Goal: Information Seeking & Learning: Learn about a topic

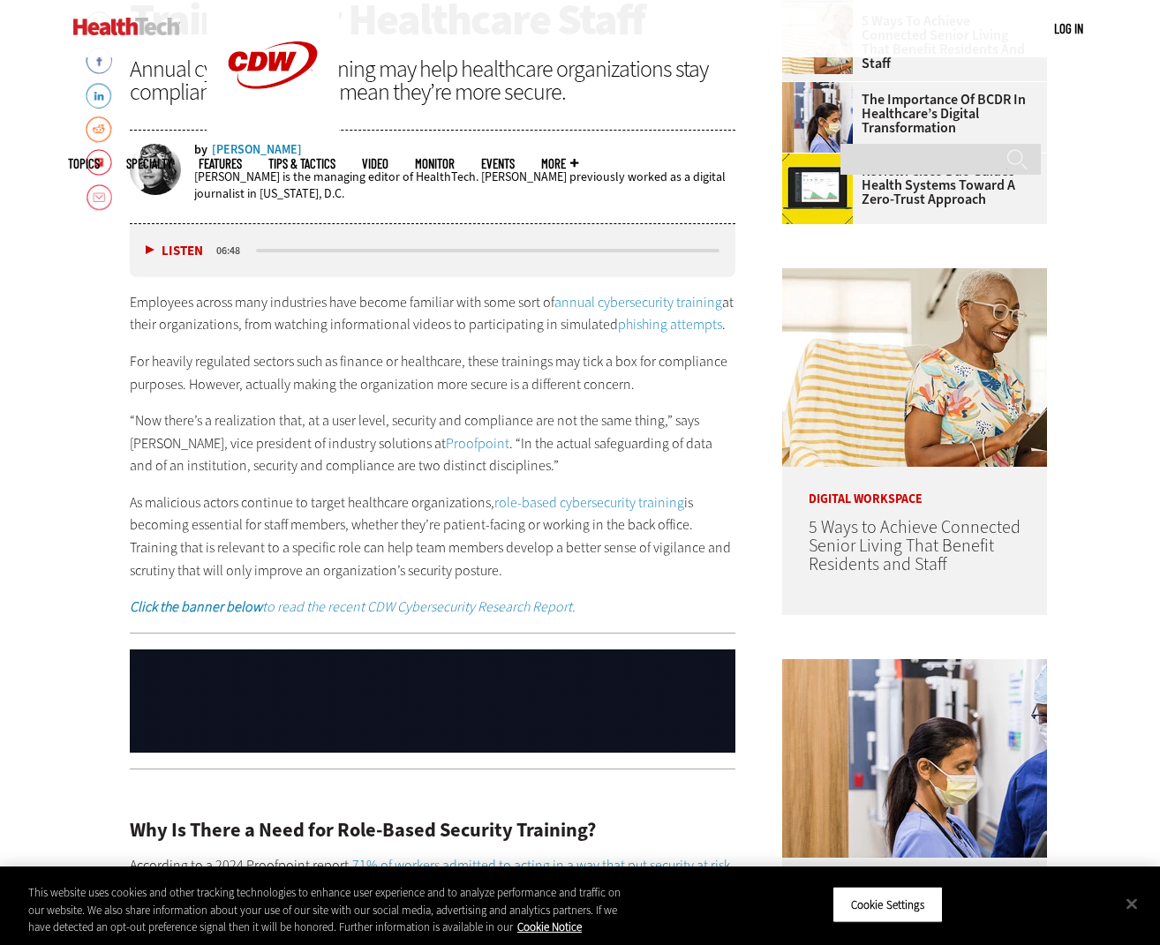
scroll to position [756, 0]
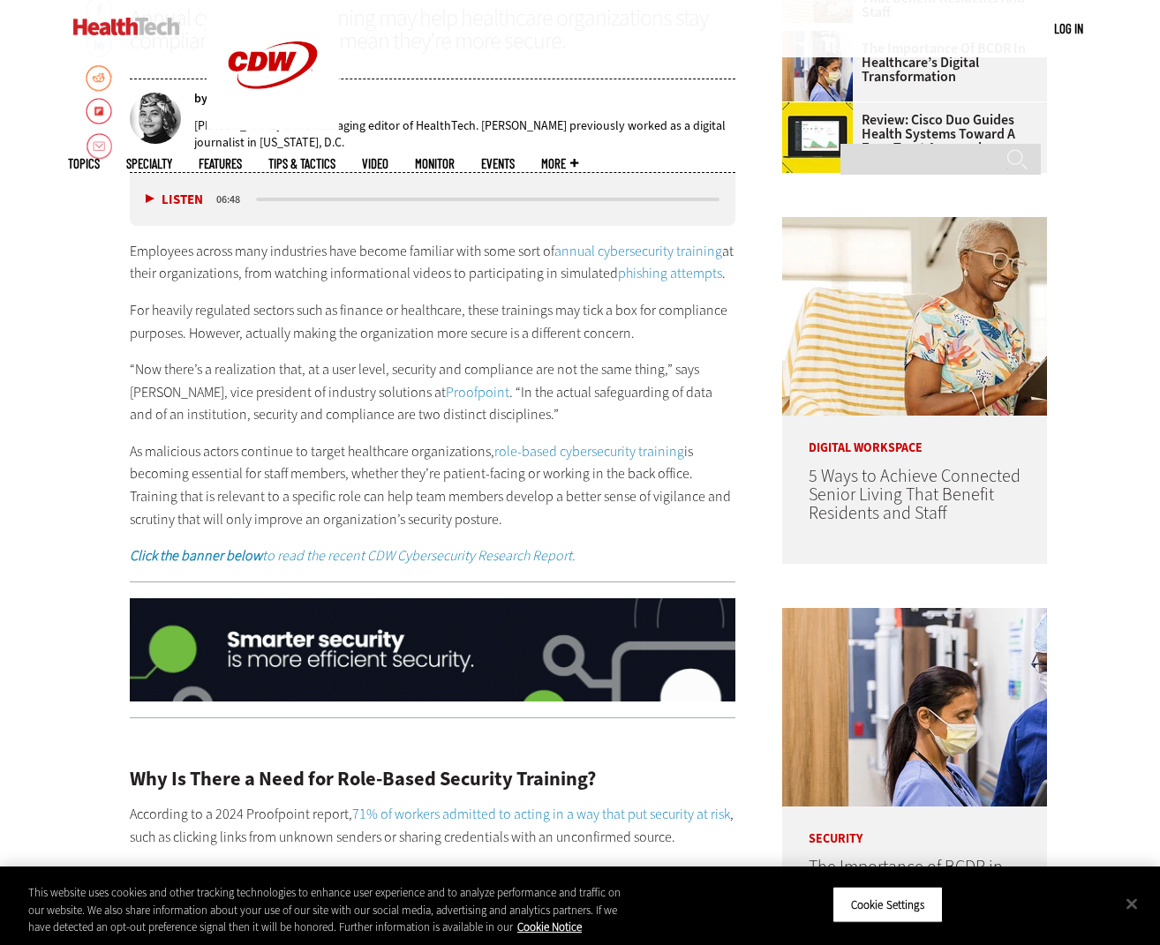
click at [505, 414] on p "“Now there’s a realization that, at a user level, security and compliance are n…" at bounding box center [433, 392] width 606 height 68
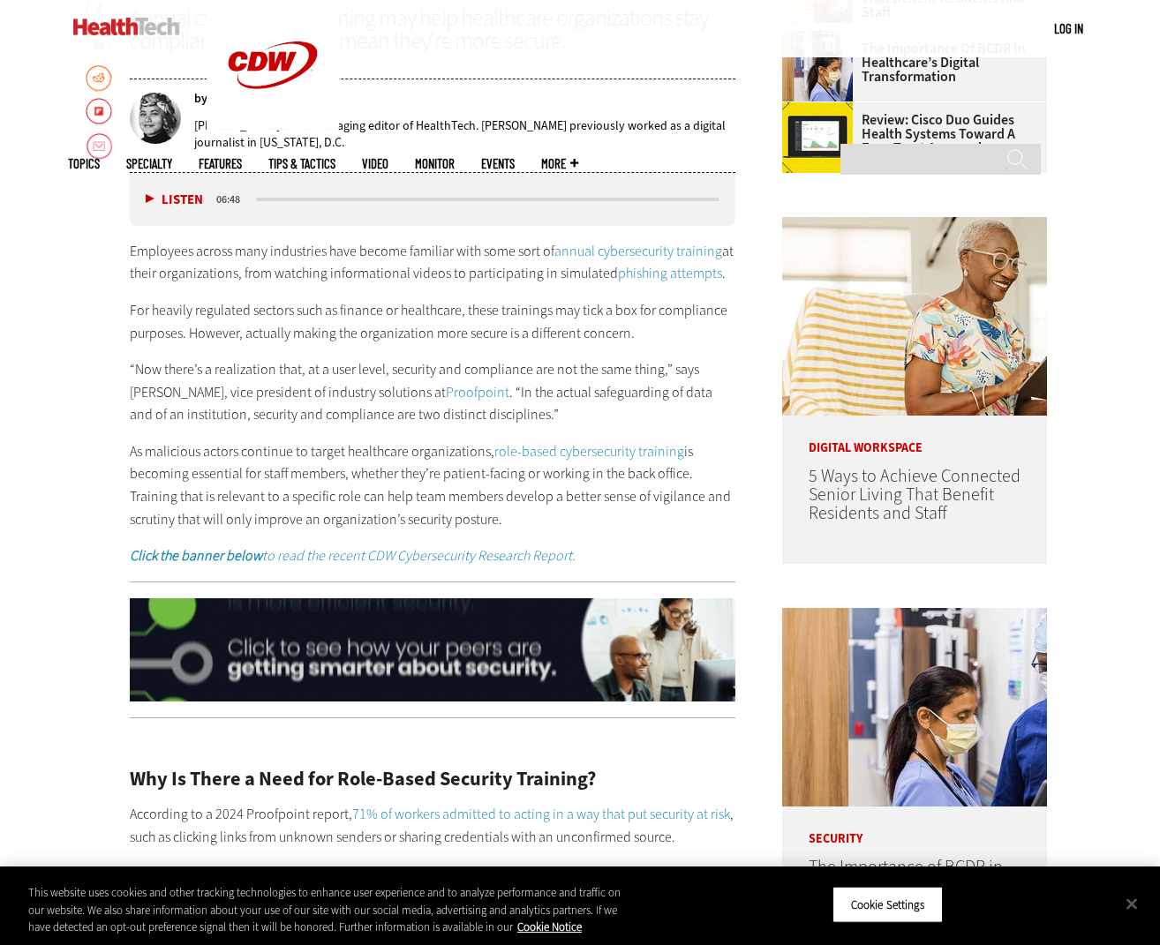
click at [495, 417] on p "“Now there’s a realization that, at a user level, security and compliance are n…" at bounding box center [433, 392] width 606 height 68
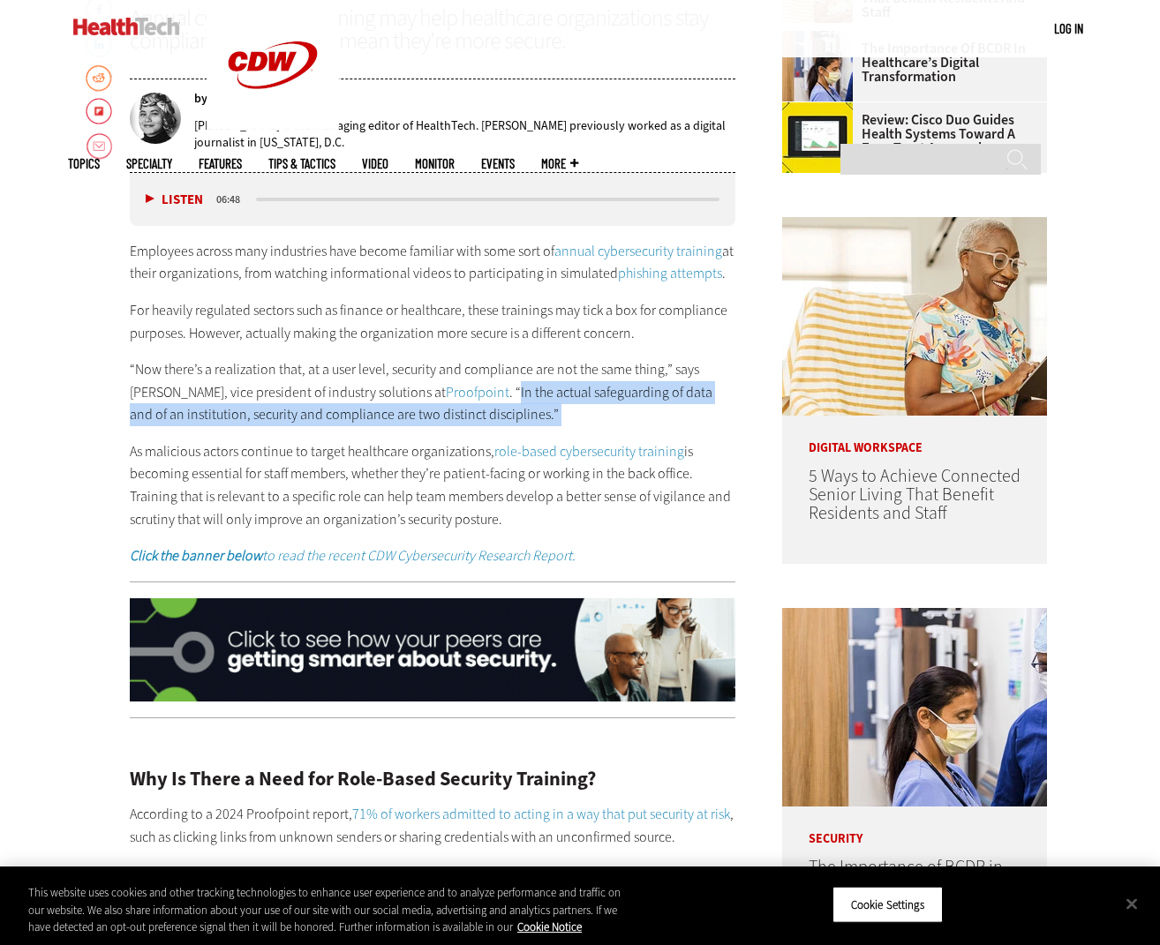
drag, startPoint x: 495, startPoint y: 417, endPoint x: 444, endPoint y: 396, distance: 55.4
click at [444, 396] on p "“Now there’s a realization that, at a user level, security and compliance are n…" at bounding box center [433, 392] width 606 height 68
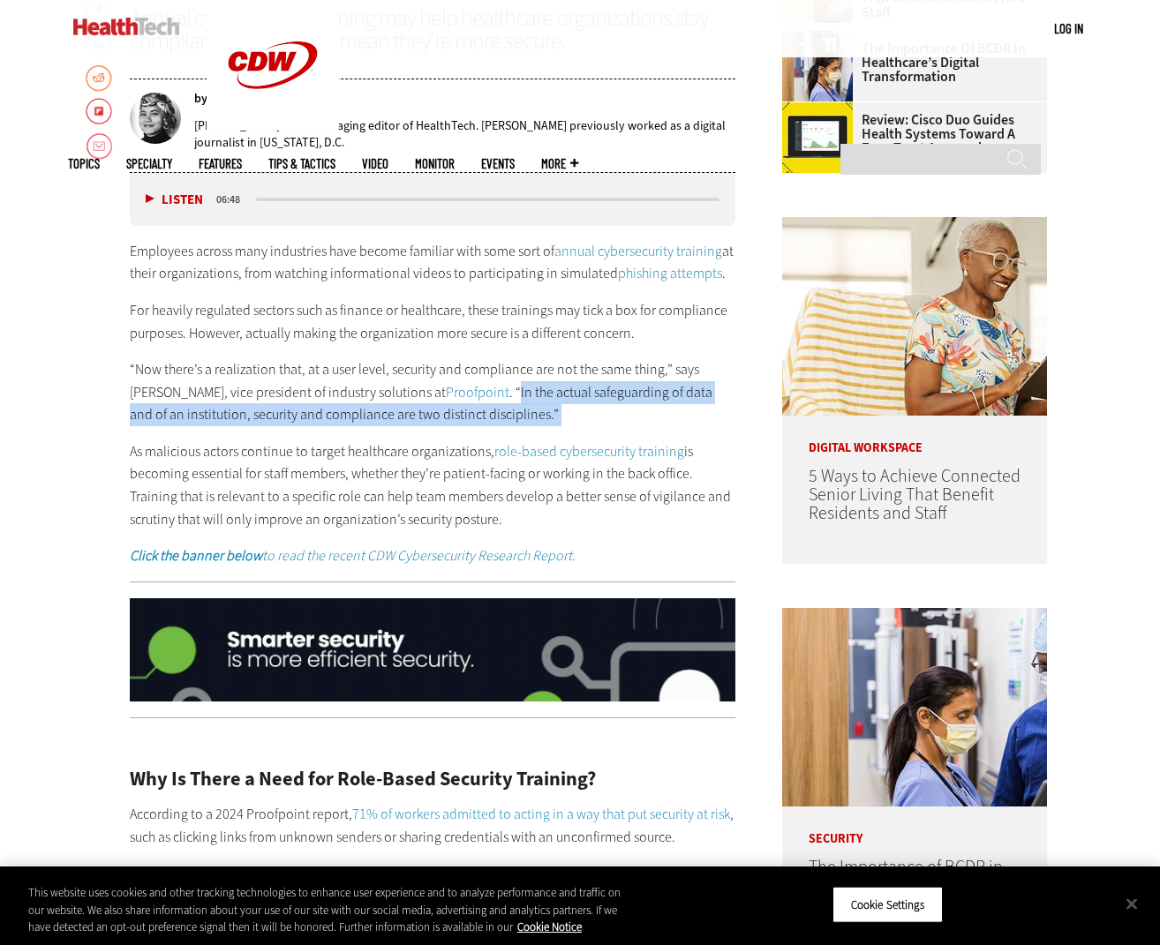
click at [468, 420] on p "“Now there’s a realization that, at a user level, security and compliance are n…" at bounding box center [433, 392] width 606 height 68
drag, startPoint x: 501, startPoint y: 409, endPoint x: 443, endPoint y: 395, distance: 59.7
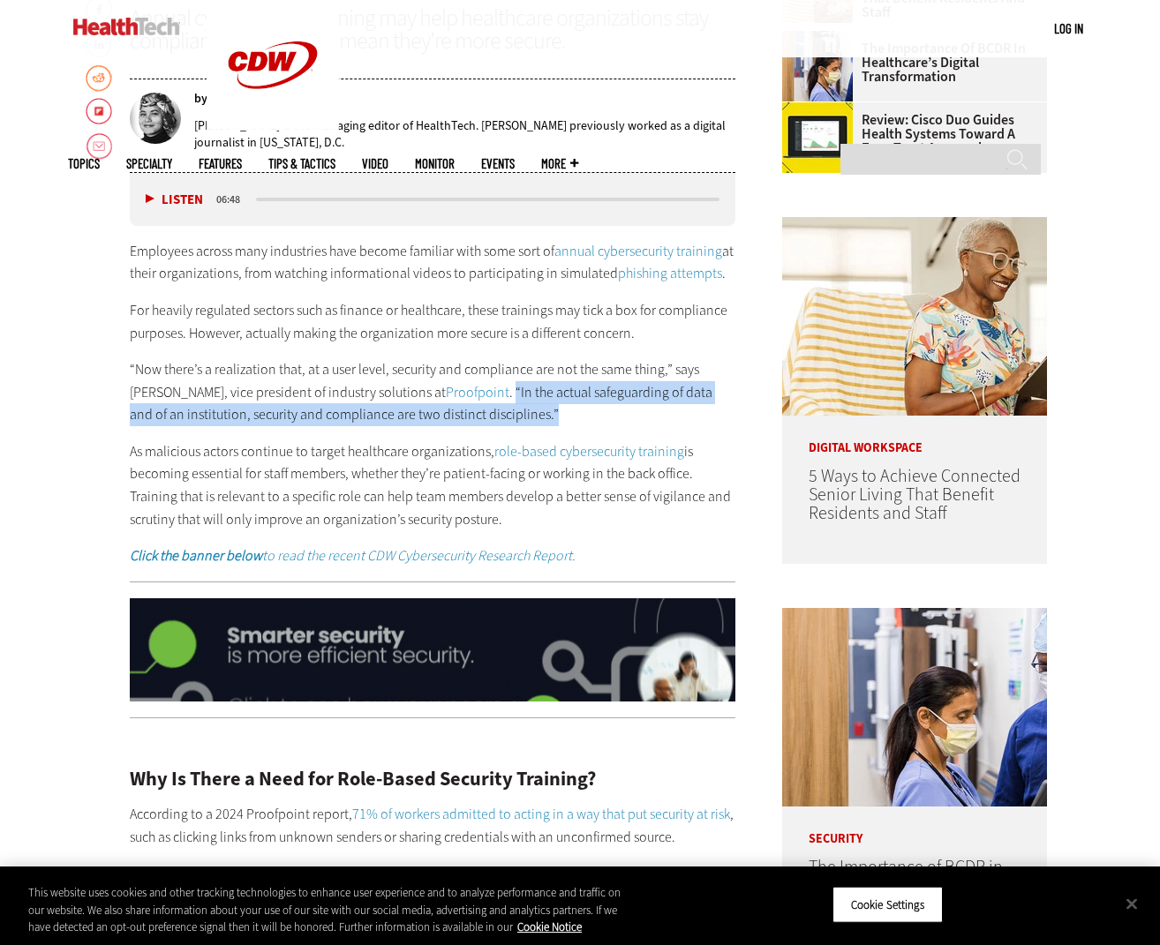
click at [443, 395] on p "“Now there’s a realization that, at a user level, security and compliance are n…" at bounding box center [433, 392] width 606 height 68
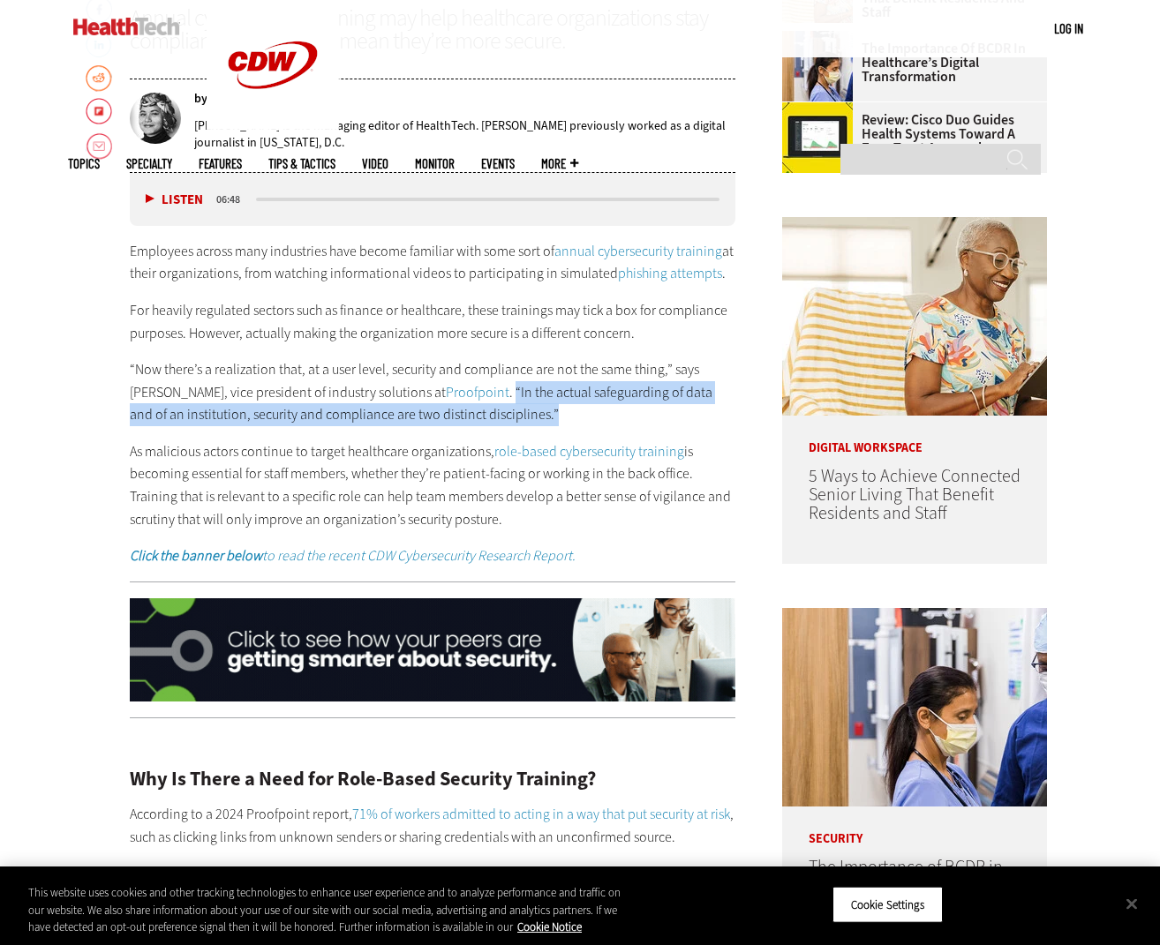
copy p "“In the actual safeguarding of data and of an institution, security and complia…"
click at [532, 402] on p "“Now there’s a realization that, at a user level, security and compliance are n…" at bounding box center [433, 392] width 606 height 68
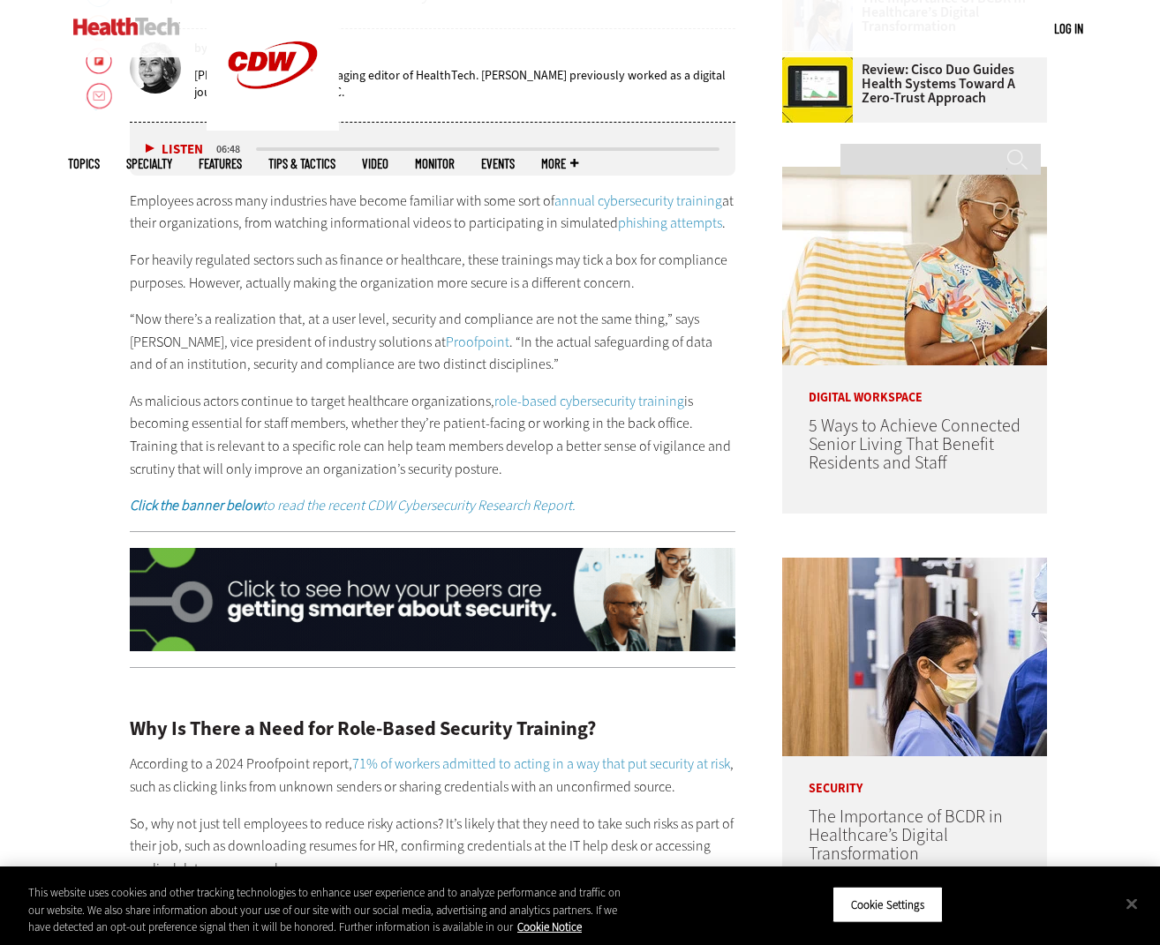
scroll to position [794, 0]
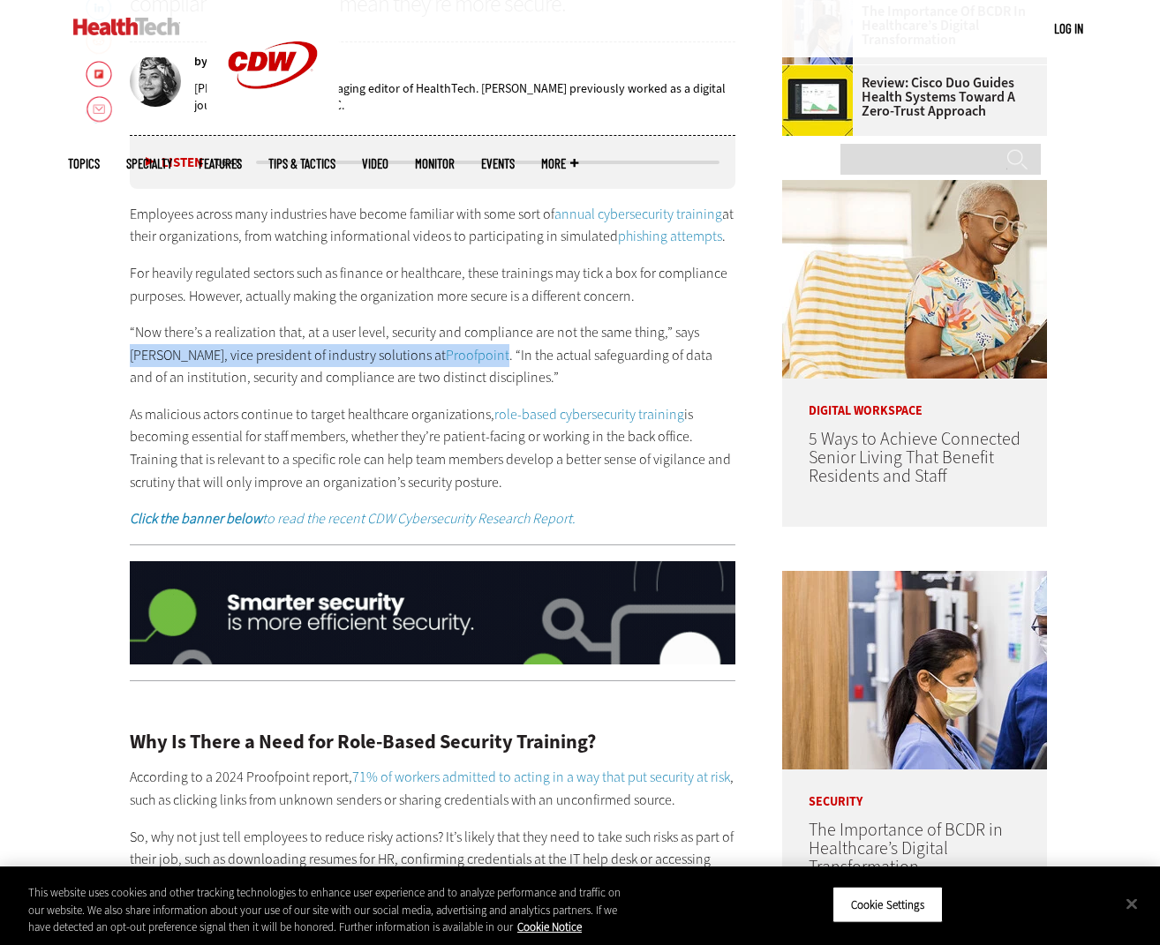
drag, startPoint x: 699, startPoint y: 332, endPoint x: 434, endPoint y: 353, distance: 265.6
click at [434, 353] on p "“Now there’s a realization that, at a user level, security and compliance are n…" at bounding box center [433, 355] width 606 height 68
copy p "[PERSON_NAME], vice president of industry solutions at Proofpoint"
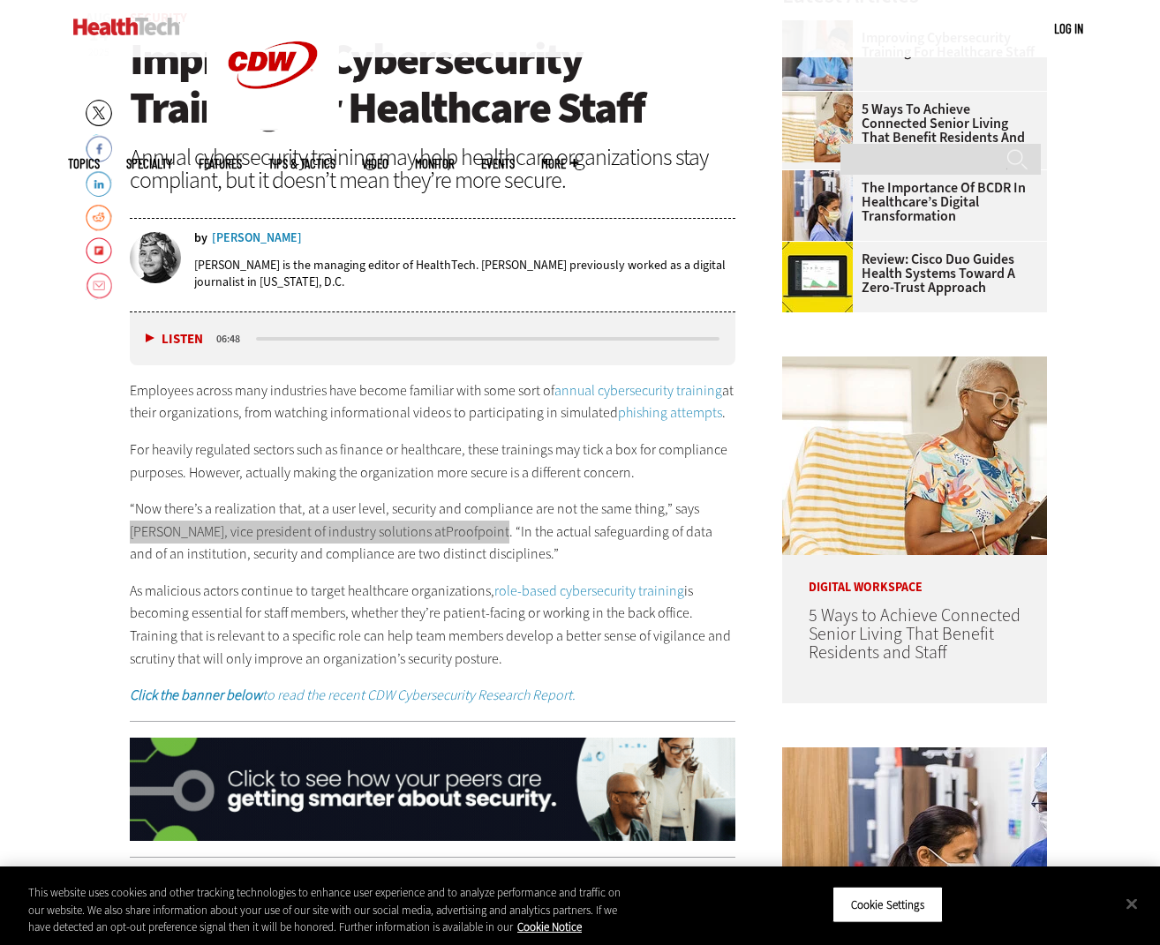
scroll to position [597, 0]
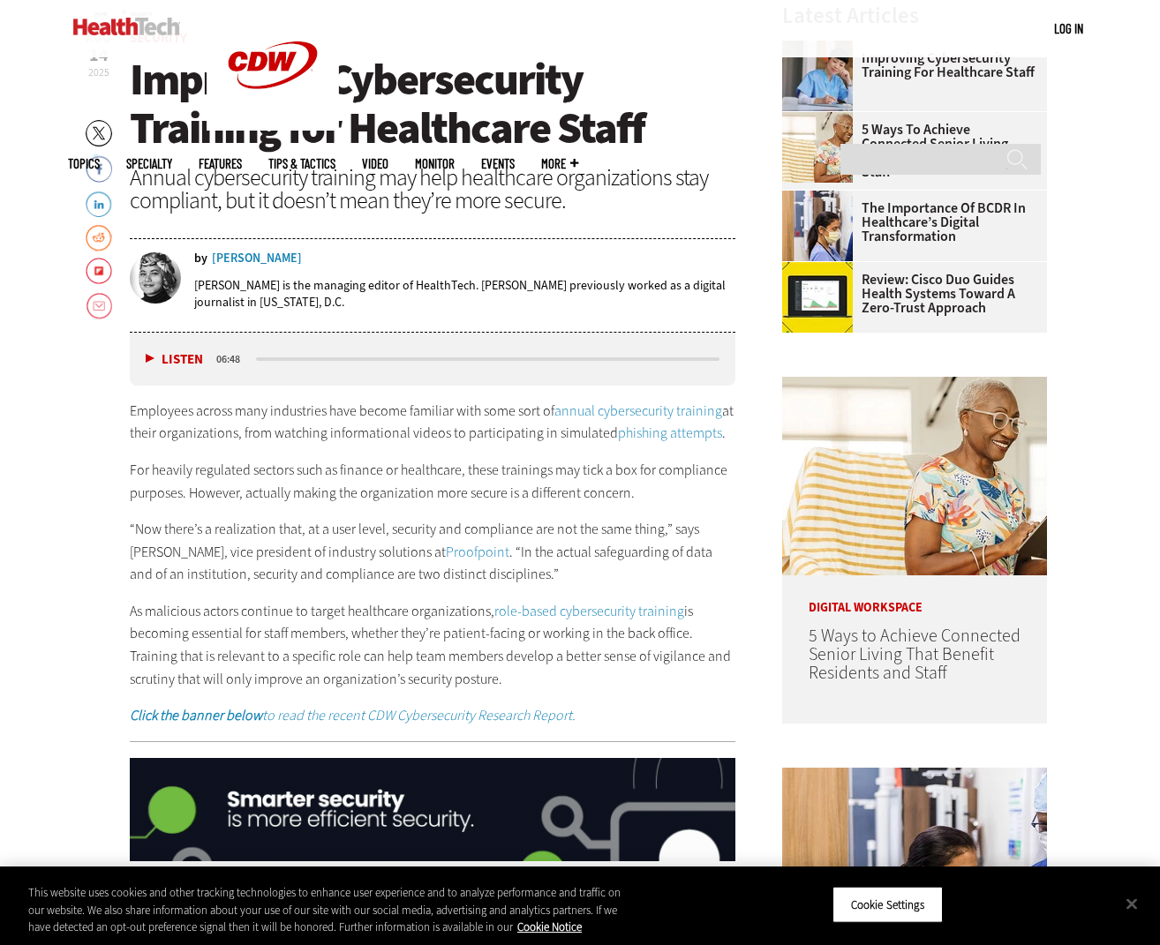
drag, startPoint x: 292, startPoint y: 583, endPoint x: 295, endPoint y: 594, distance: 10.9
click at [292, 583] on p "“Now there’s a realization that, at a user level, security and compliance are n…" at bounding box center [433, 552] width 606 height 68
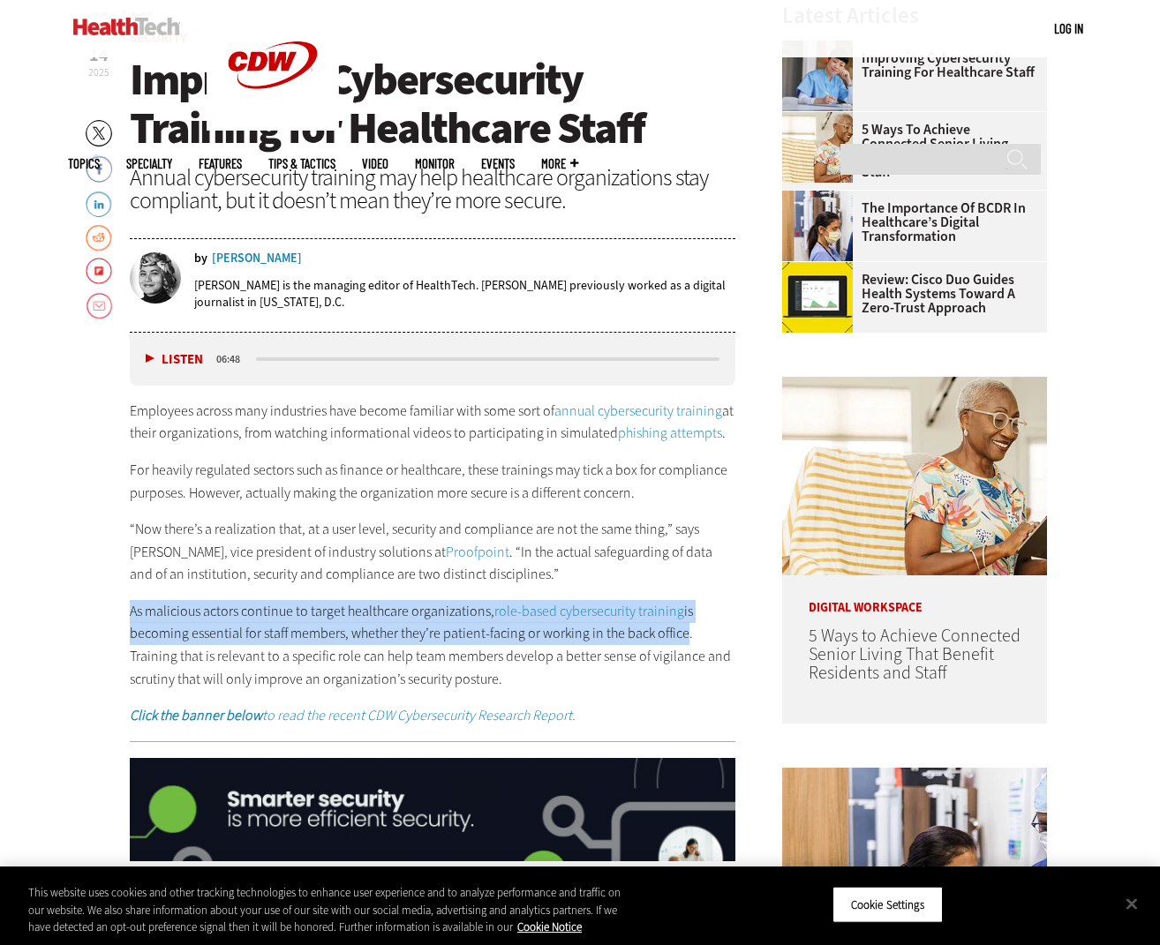
drag, startPoint x: 132, startPoint y: 611, endPoint x: 682, endPoint y: 635, distance: 551.3
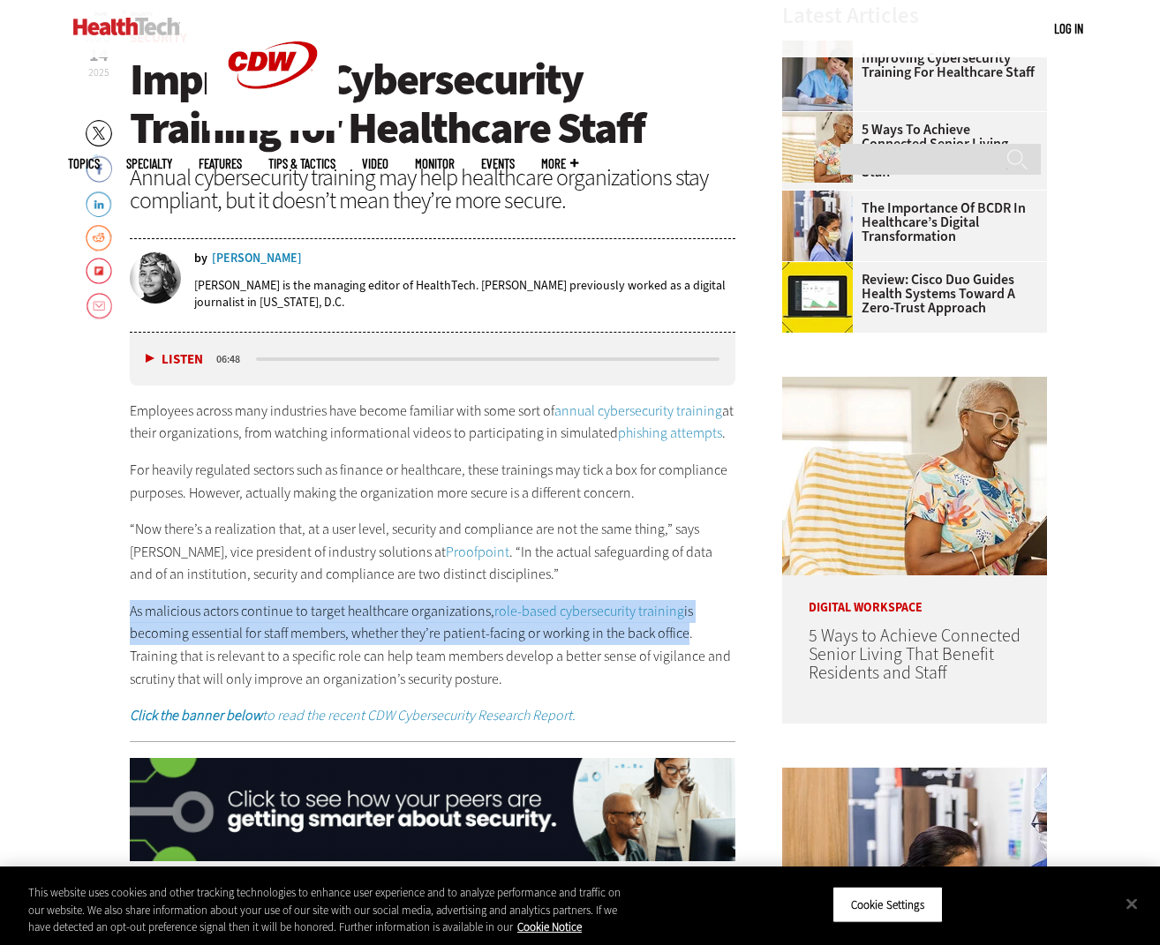
click at [682, 635] on p "As malicious actors continue to target healthcare organizations, role-based cyb…" at bounding box center [433, 645] width 606 height 90
copy p "As malicious actors continue to target healthcare organizations, role-based cyb…"
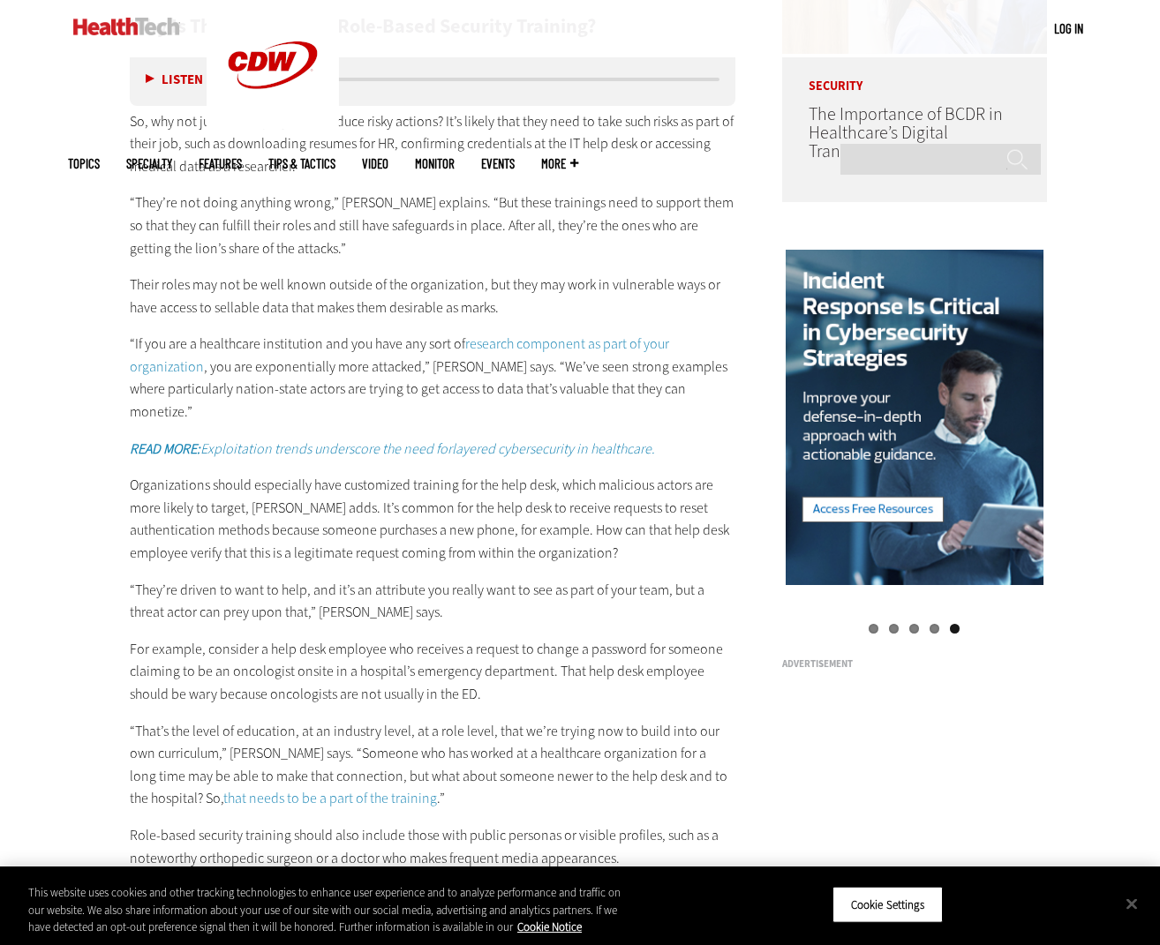
scroll to position [3738, 0]
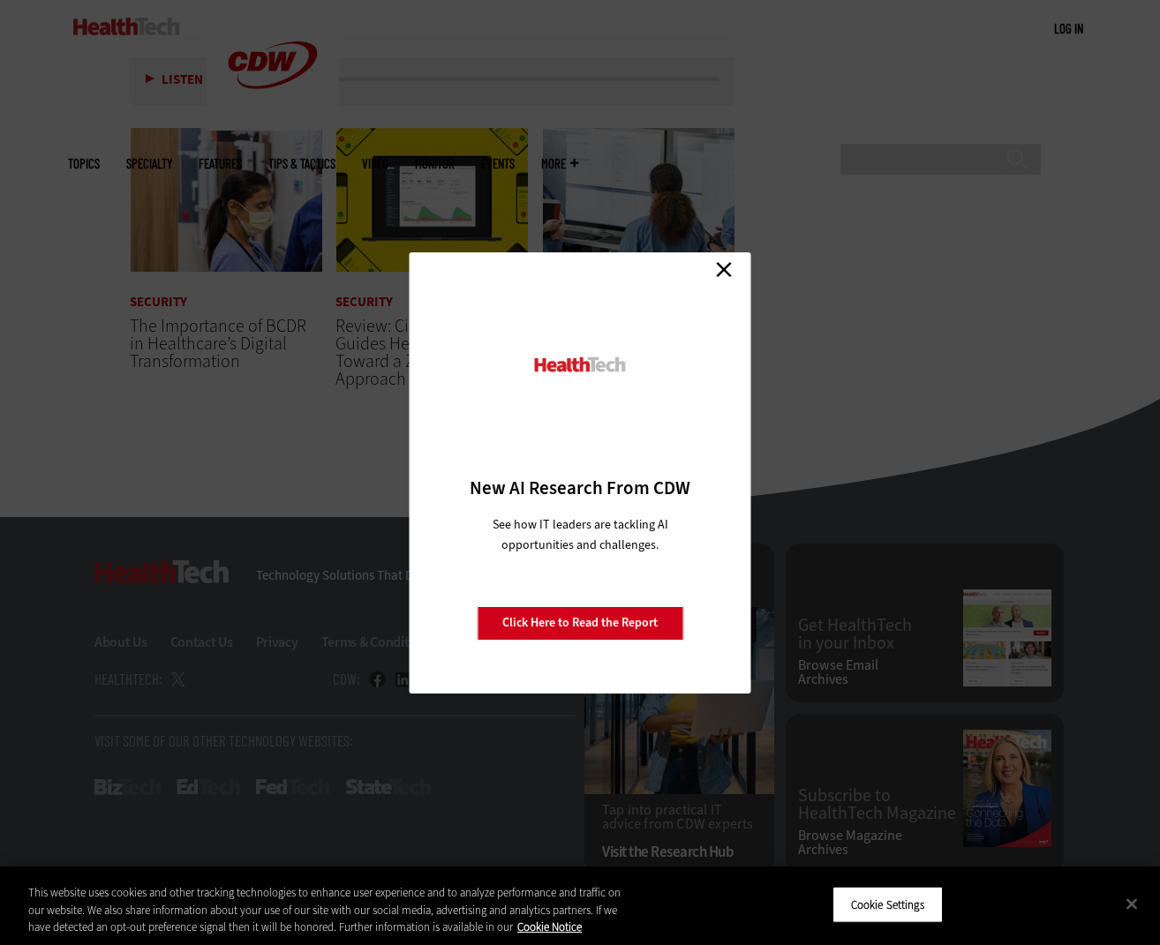
click at [726, 267] on link "Close" at bounding box center [724, 270] width 26 height 26
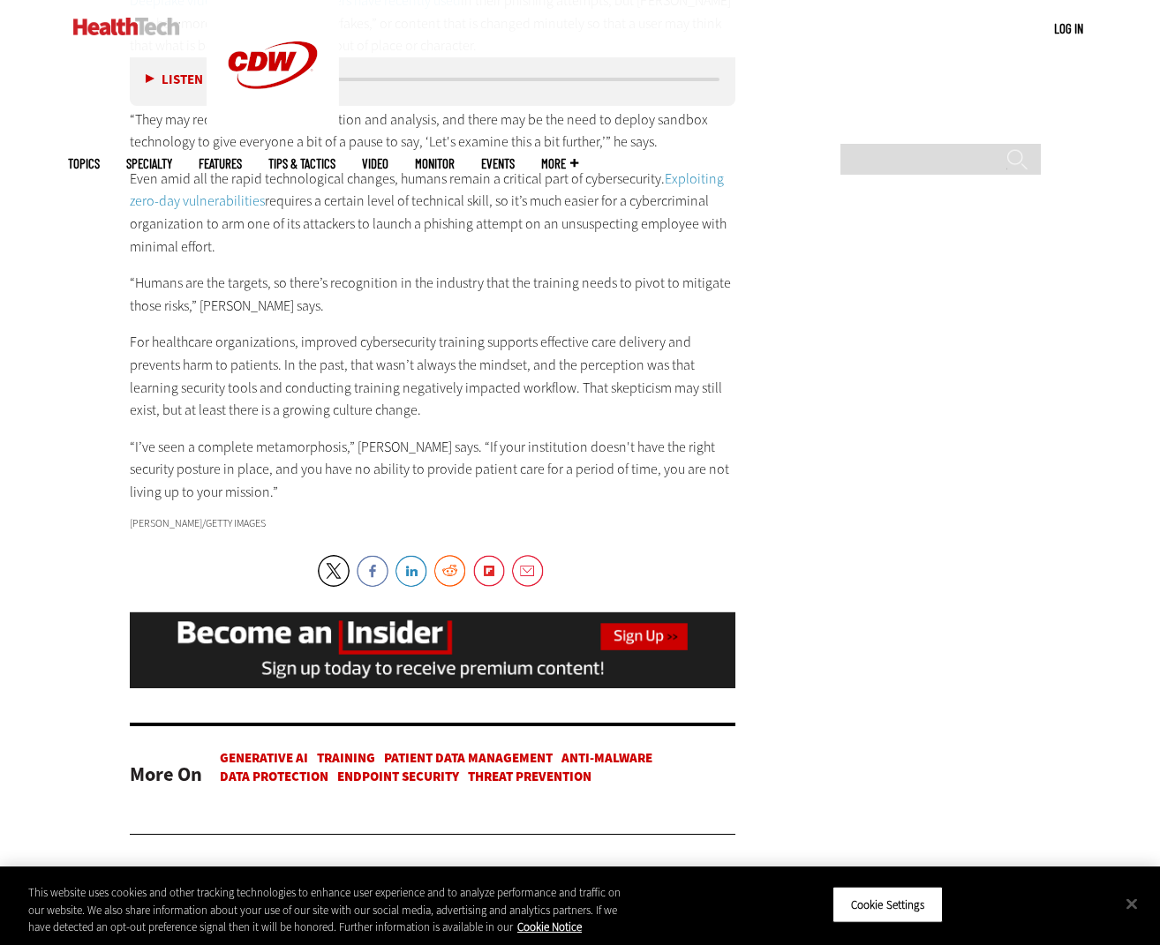
scroll to position [2471, 0]
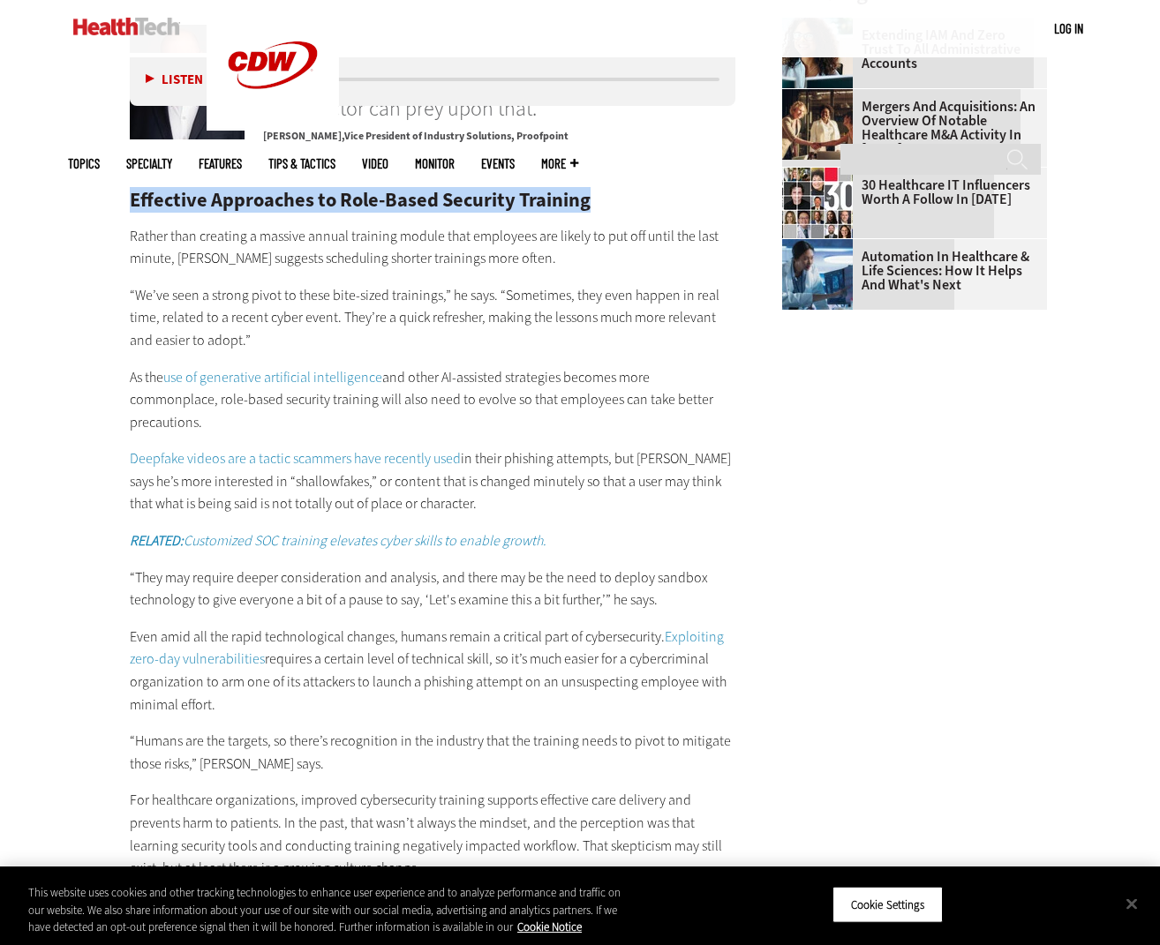
drag, startPoint x: 132, startPoint y: 177, endPoint x: 606, endPoint y: 173, distance: 474.0
click at [605, 191] on h2 "Effective Approaches to Role-Based Security Training" at bounding box center [433, 200] width 606 height 19
copy h2 "Effective Approaches to Role-Based Security Training"
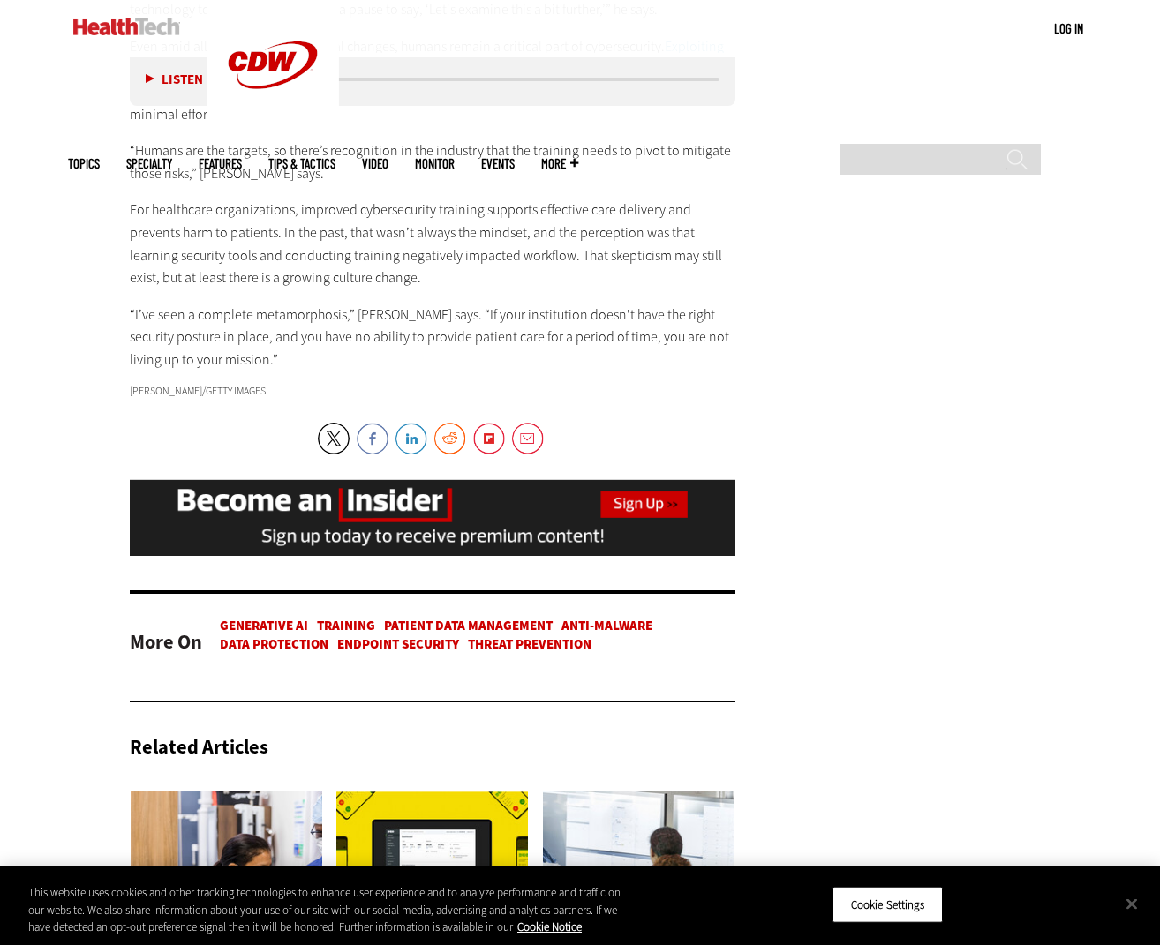
scroll to position [3068, 0]
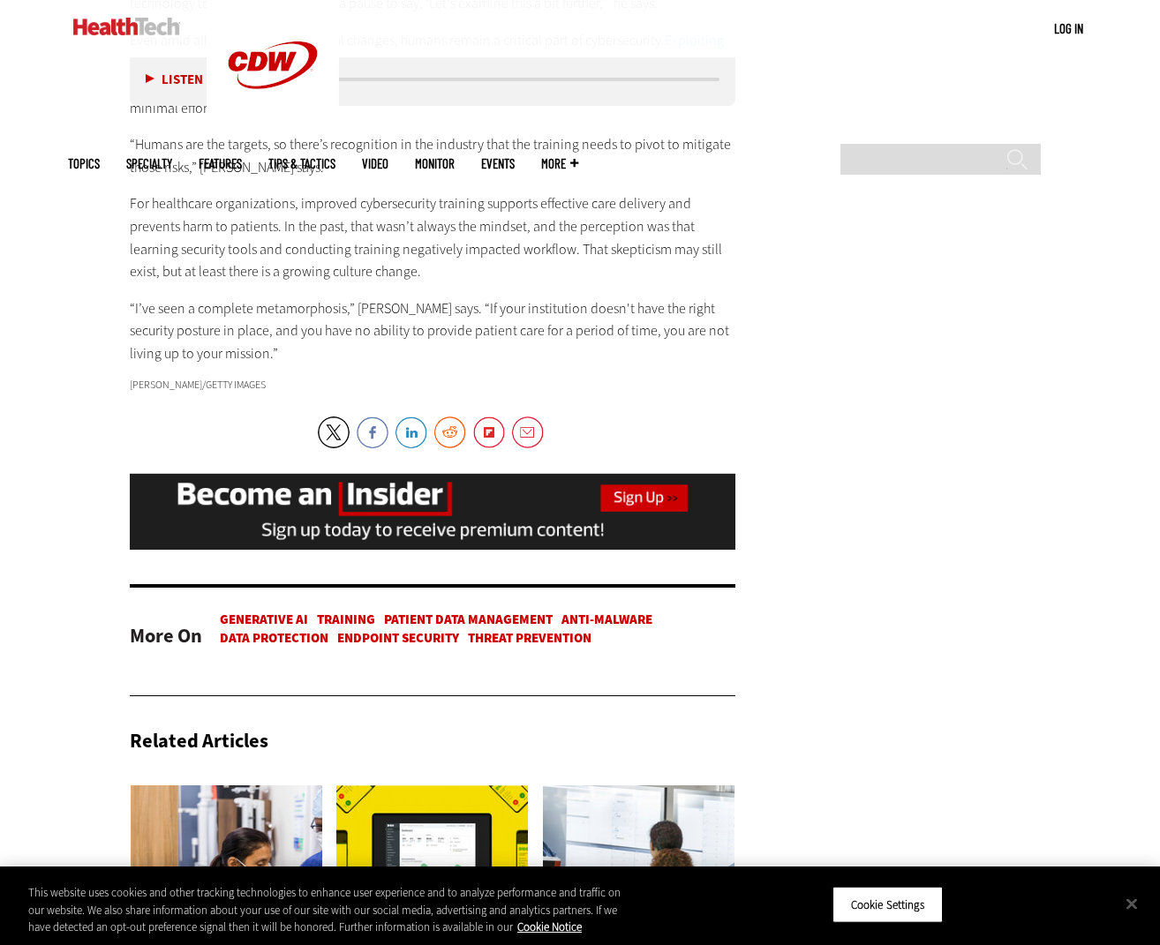
click at [297, 313] on p "“I’ve seen a complete metamorphosis,” [PERSON_NAME] says. “If your institution …" at bounding box center [433, 331] width 606 height 68
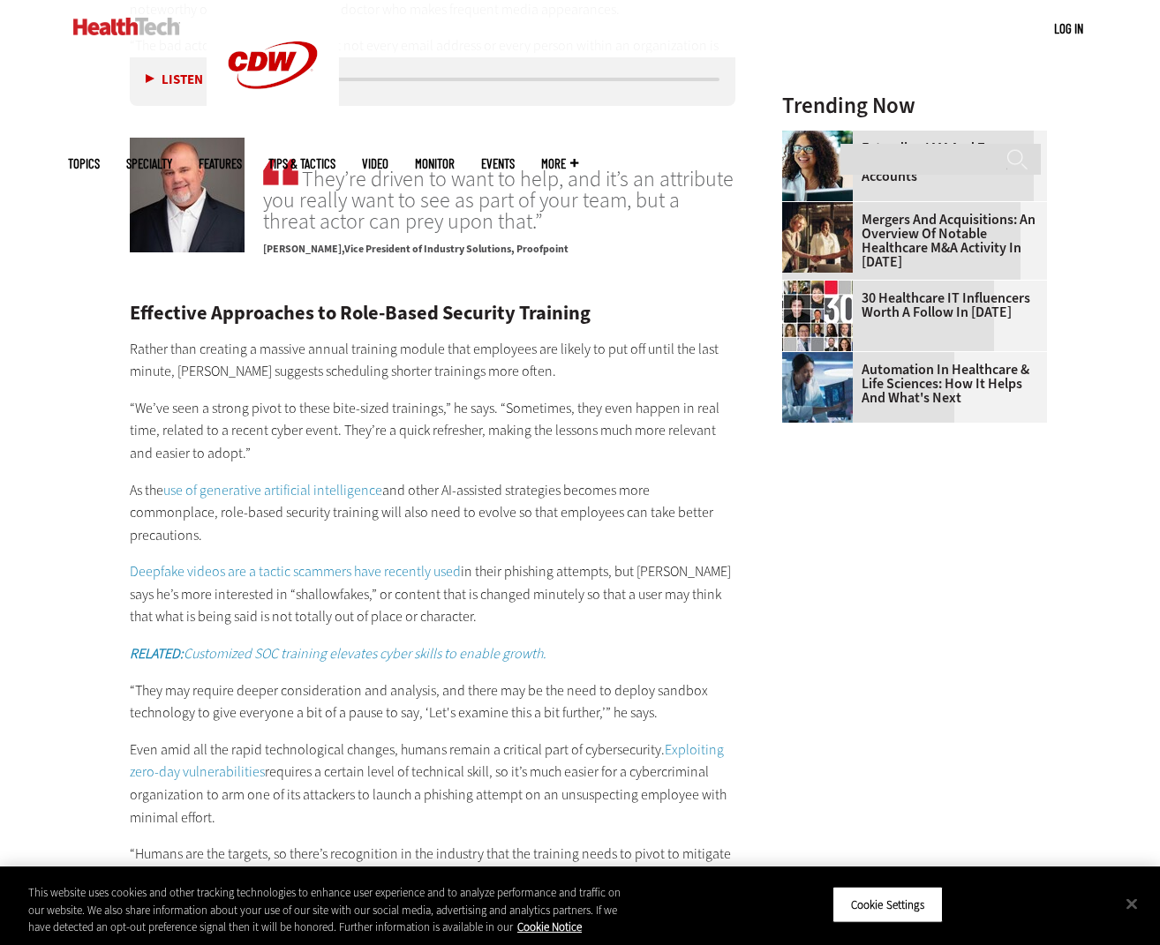
scroll to position [2755, 0]
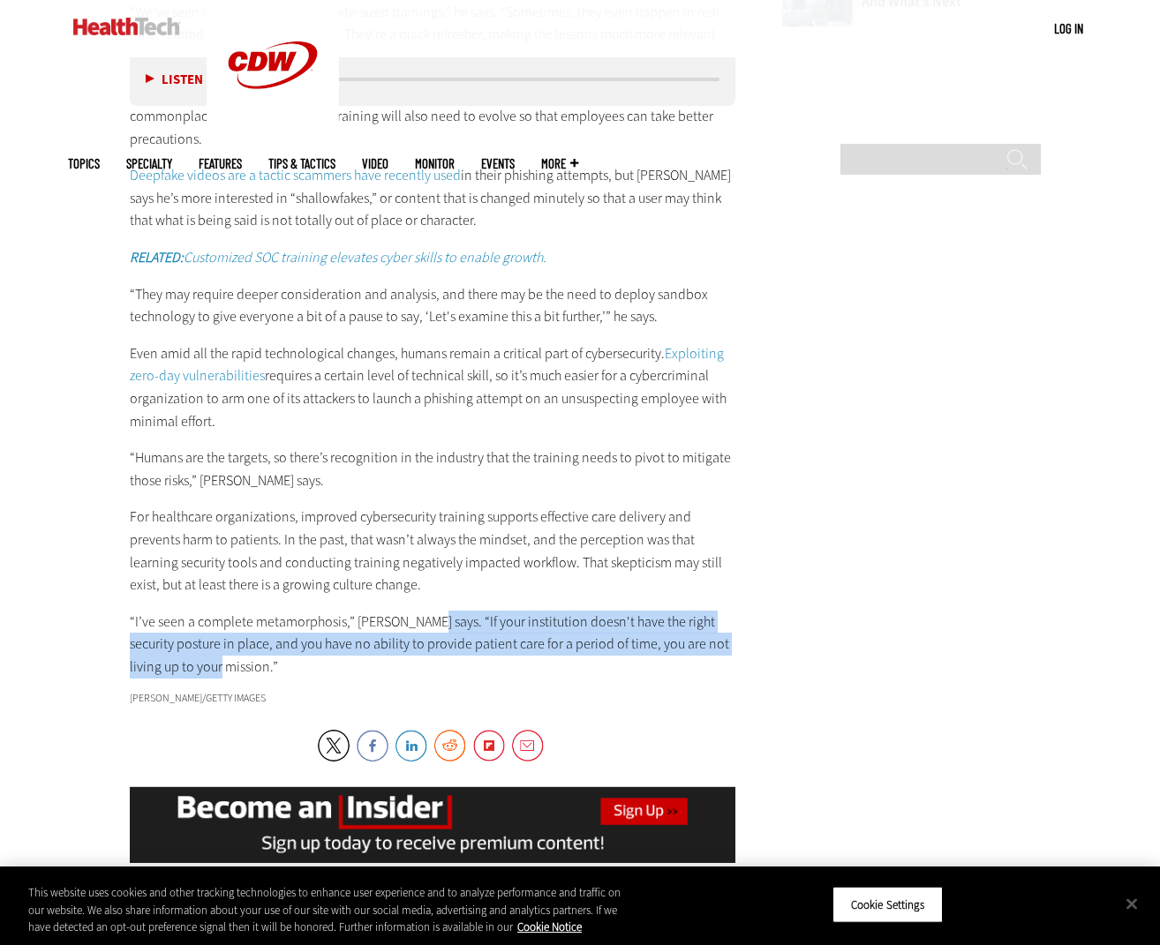
drag, startPoint x: 413, startPoint y: 598, endPoint x: 177, endPoint y: 647, distance: 240.6
click at [177, 647] on p "“I’ve seen a complete metamorphosis,” [PERSON_NAME] says. “If your institution …" at bounding box center [433, 645] width 606 height 68
copy p "If your institution doesn't have the right security posture in place, and you h…"
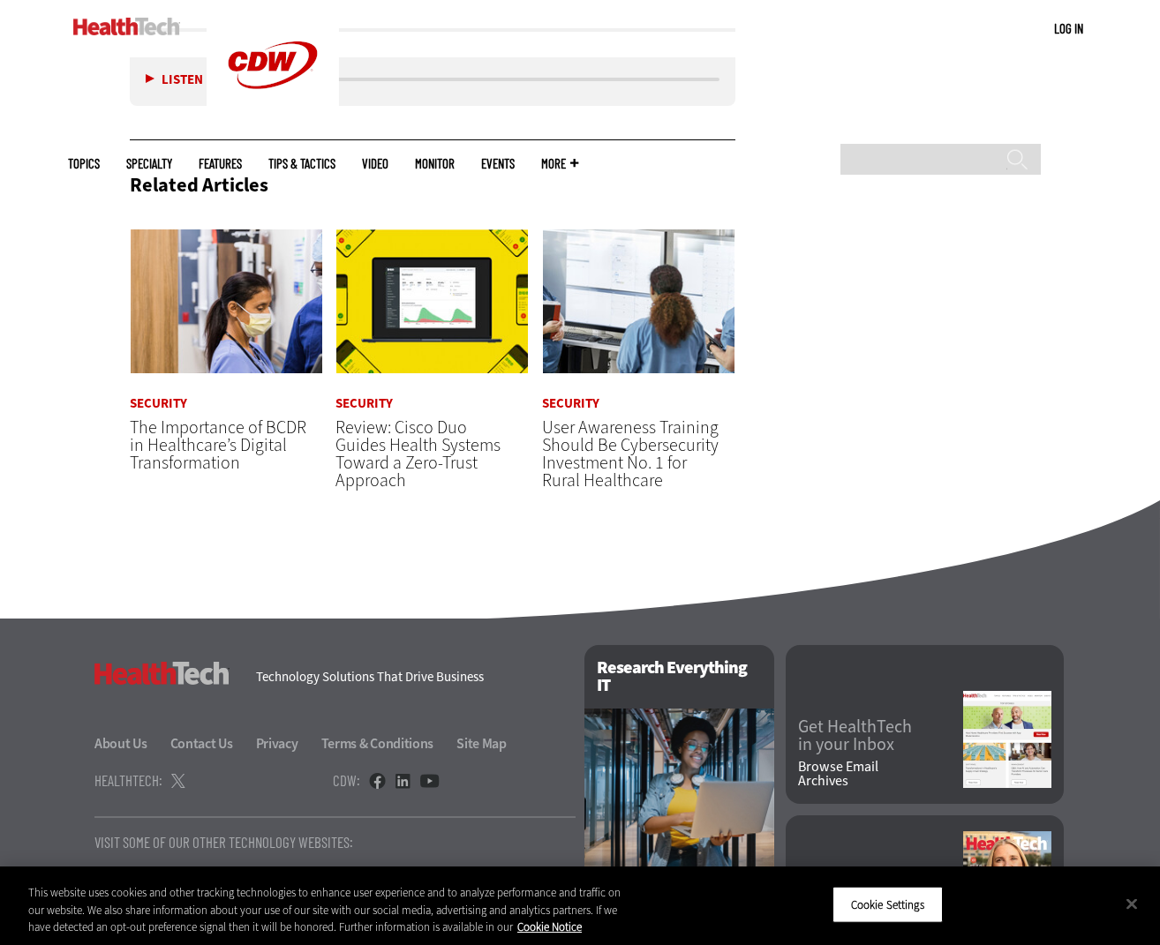
scroll to position [3738, 0]
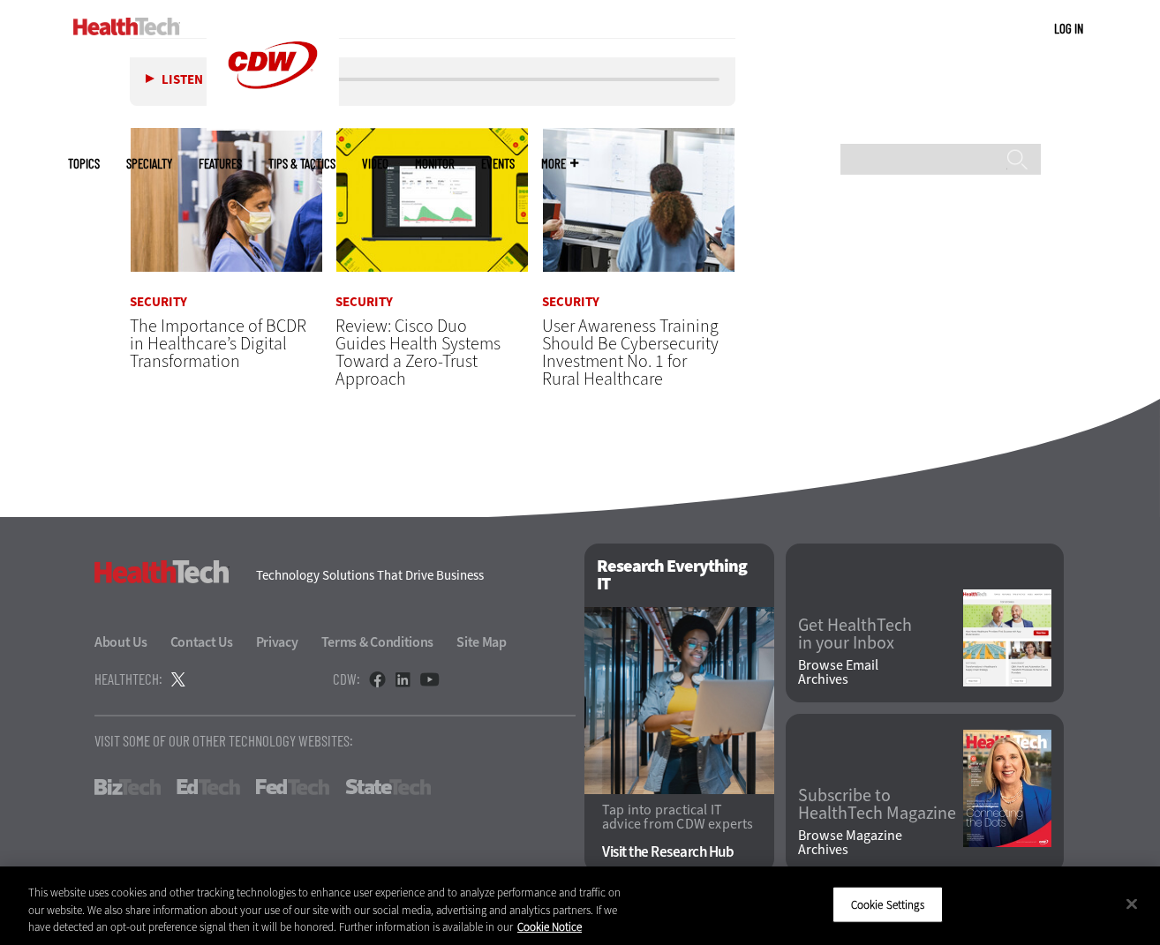
click at [176, 679] on link at bounding box center [178, 680] width 14 height 18
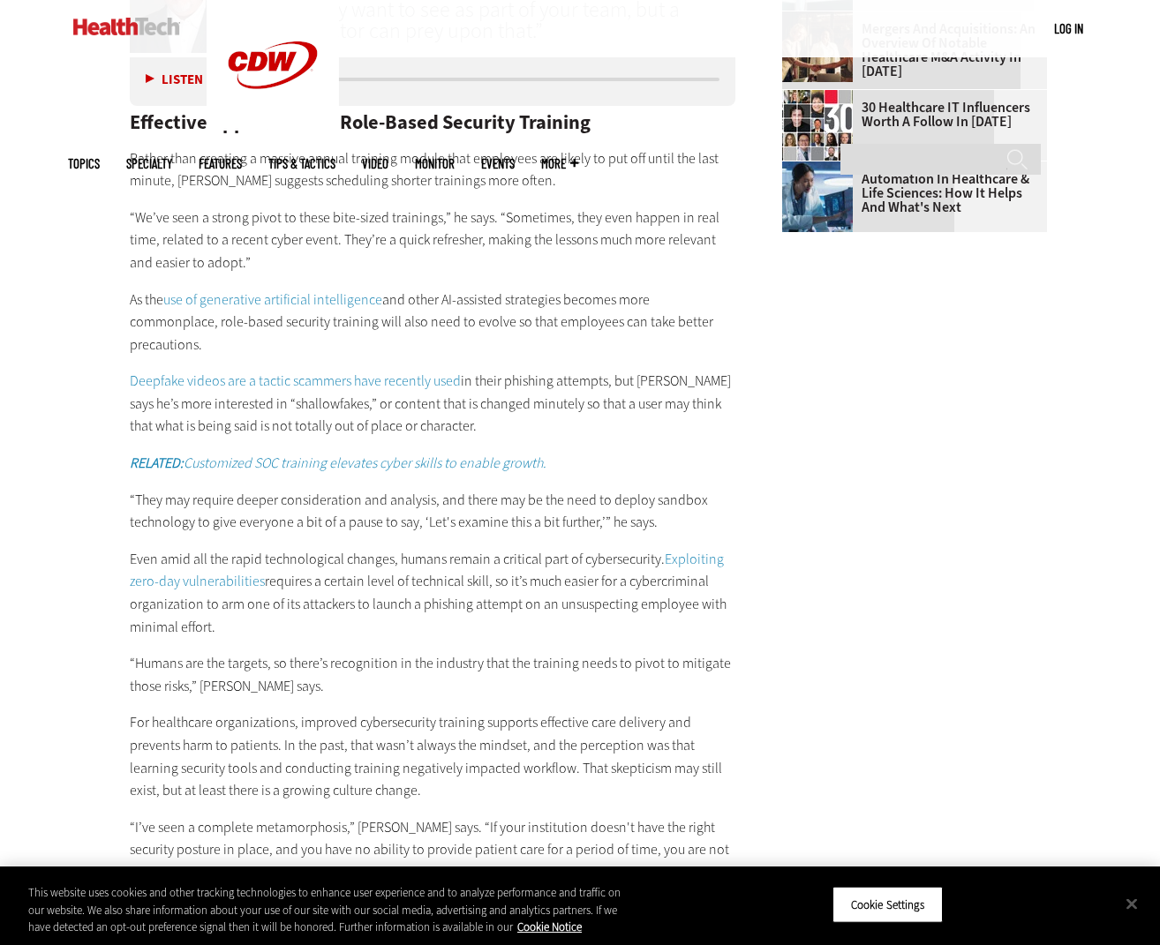
scroll to position [2877, 0]
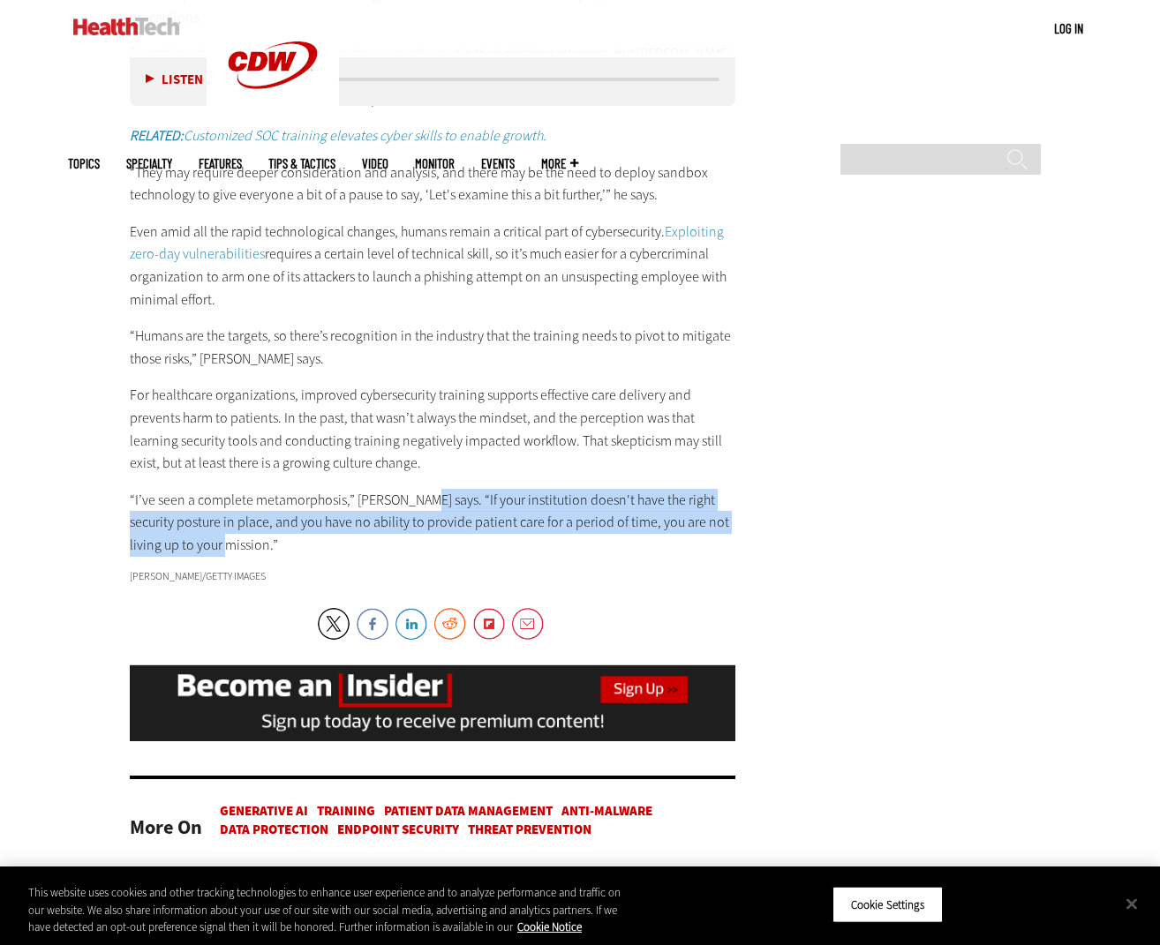
drag, startPoint x: 409, startPoint y: 482, endPoint x: 407, endPoint y: 531, distance: 49.5
click at [407, 531] on p "“I’ve seen a complete metamorphosis,” [PERSON_NAME] says. “If your institution …" at bounding box center [433, 523] width 606 height 68
copy p "“If your institution doesn't have the right security posture in place, and you …"
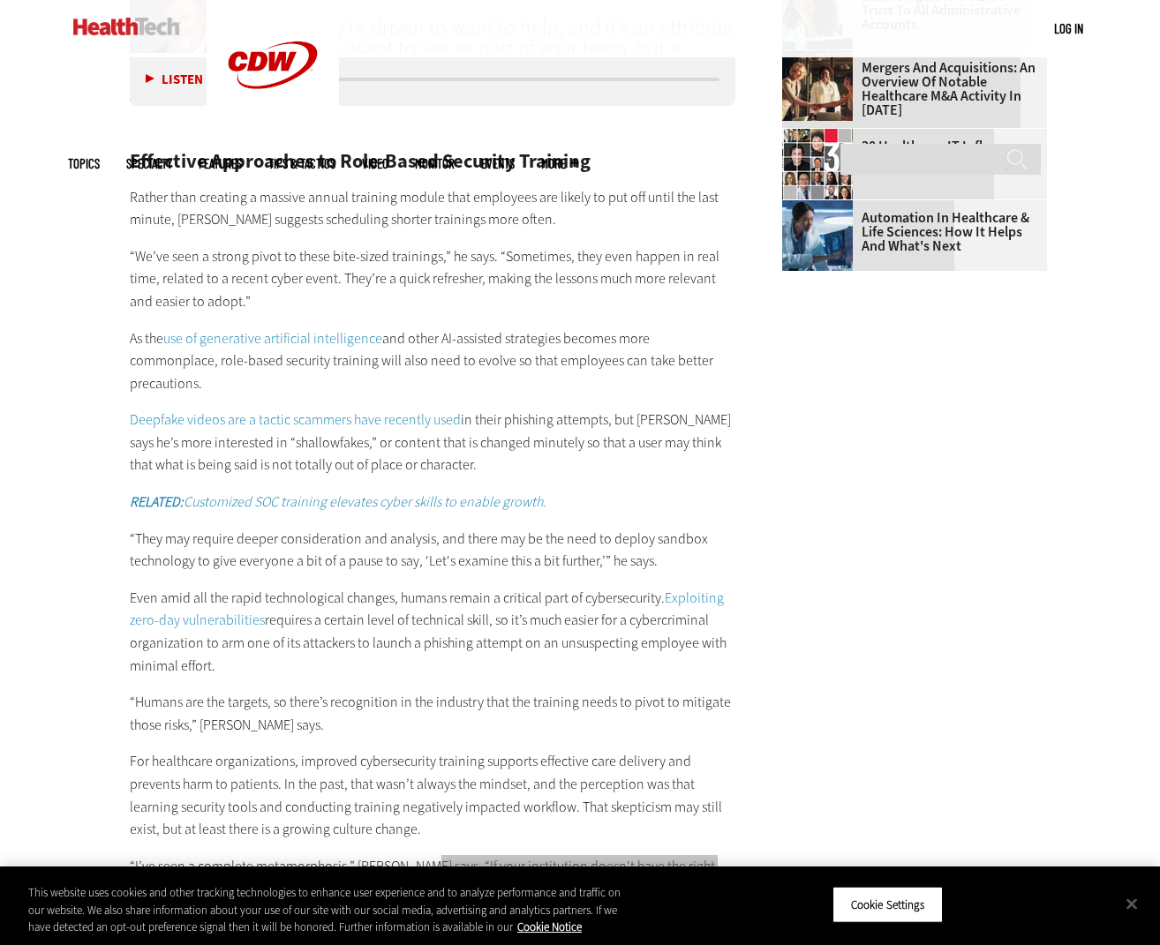
scroll to position [2496, 0]
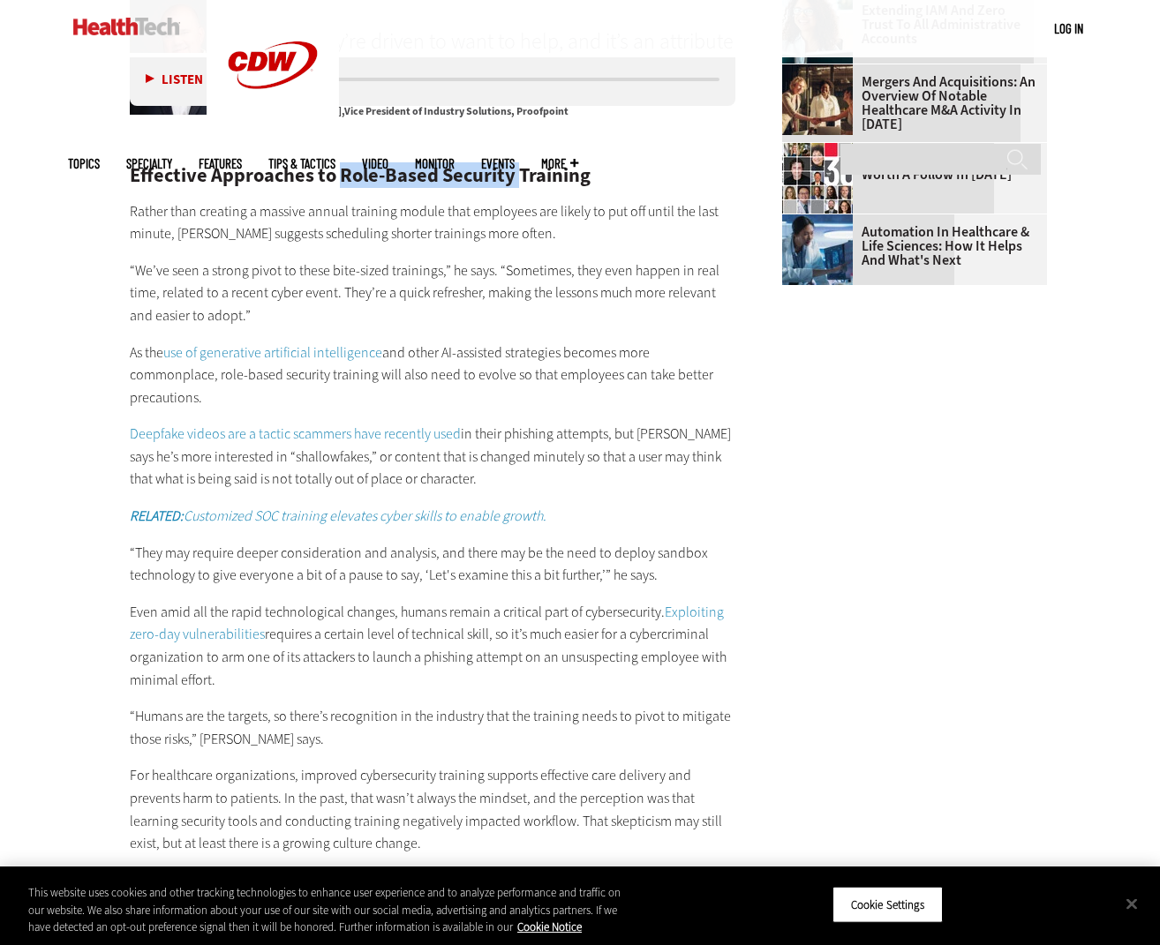
drag, startPoint x: 341, startPoint y: 152, endPoint x: 544, endPoint y: 161, distance: 203.2
click at [517, 166] on h2 "Effective Approaches to Role-Based Security Training" at bounding box center [433, 175] width 606 height 19
